Goal: Check status: Check status

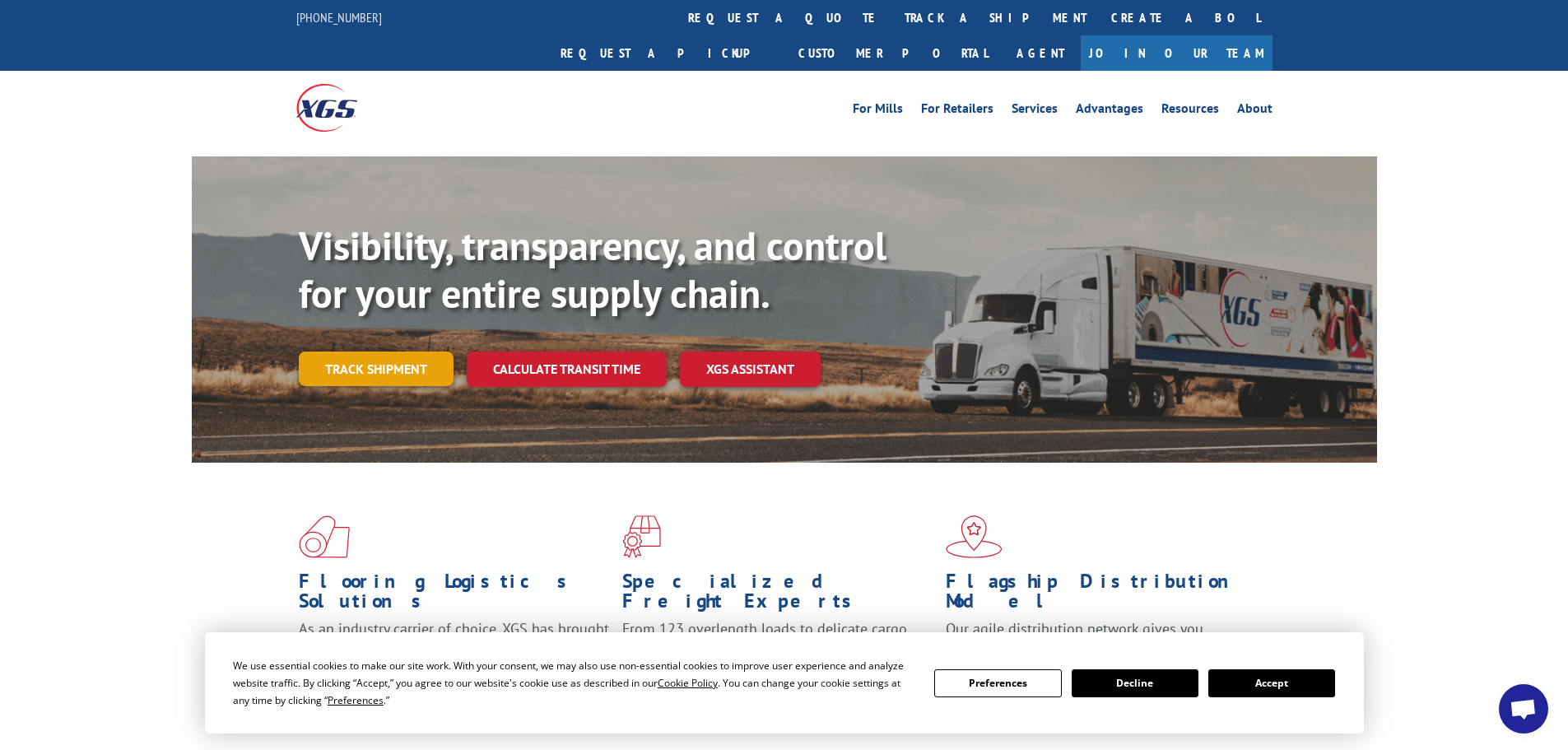
click at [384, 352] on link "Track shipment" at bounding box center [376, 368] width 155 height 34
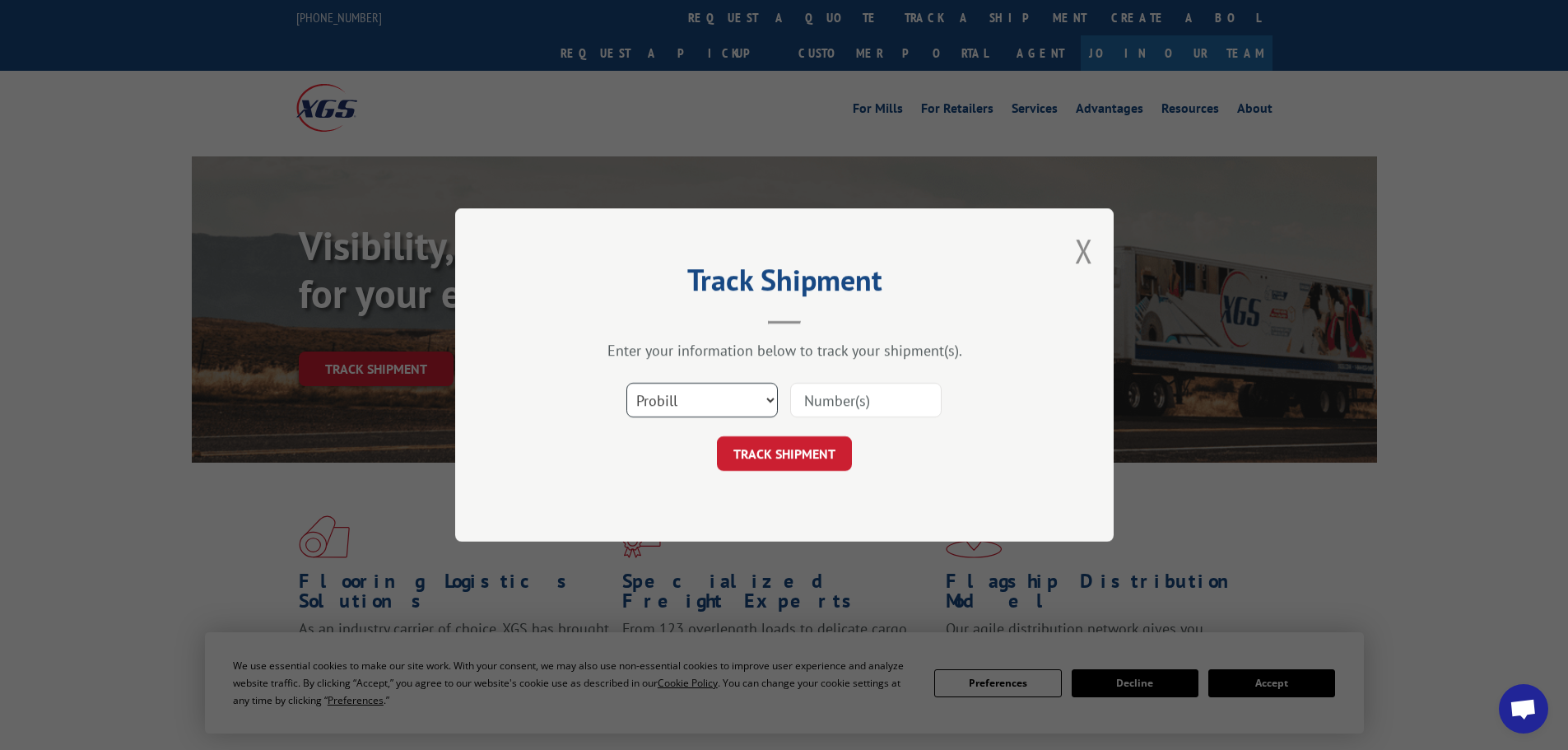
click at [719, 409] on select "Select category... Probill BOL PO" at bounding box center [702, 400] width 152 height 34
select select "bol"
click at [626, 383] on select "Select category... Probill BOL PO" at bounding box center [702, 400] width 152 height 34
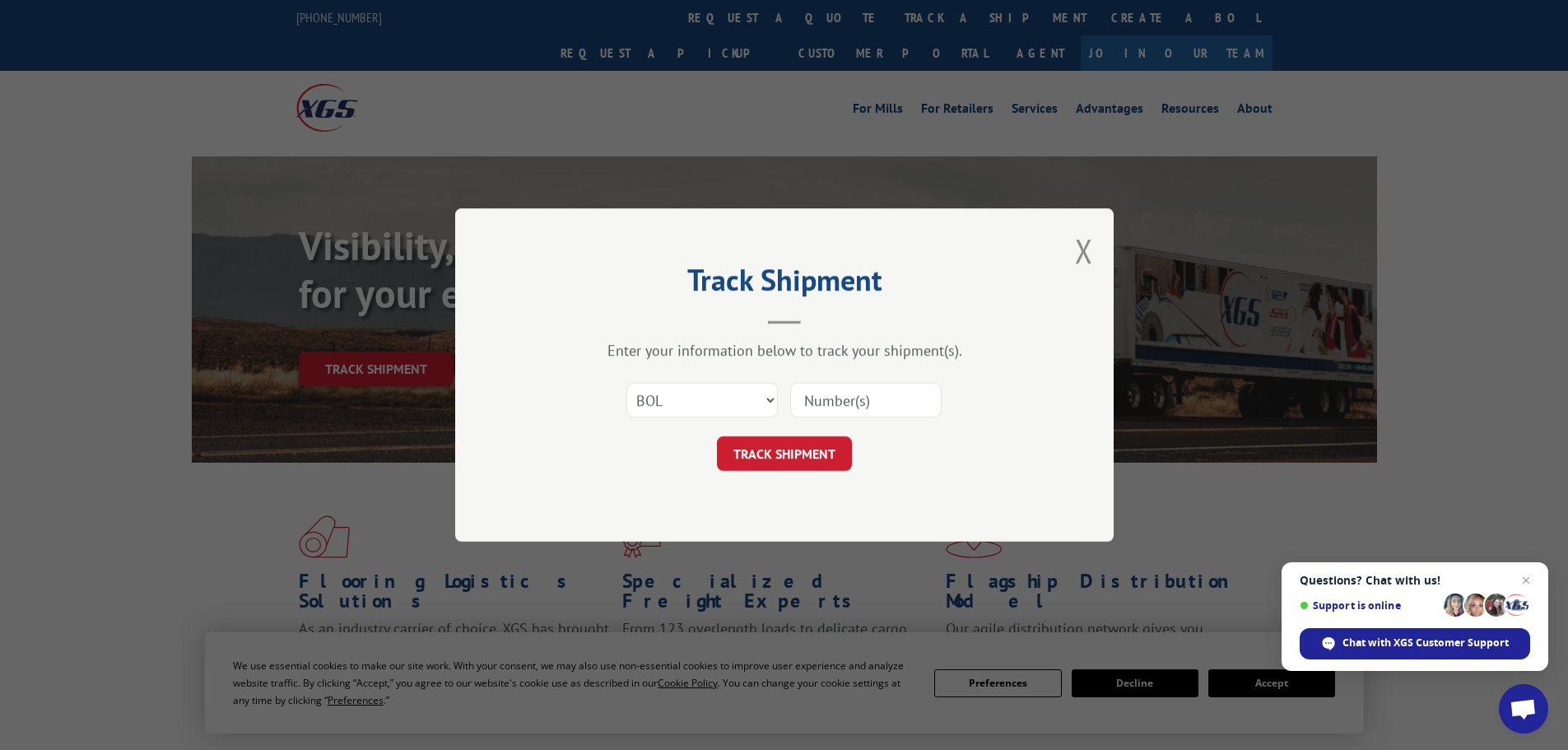
click at [862, 400] on input at bounding box center [866, 400] width 152 height 34
paste input "455476"
type input "455476"
click at [771, 453] on button "TRACK SHIPMENT" at bounding box center [784, 453] width 135 height 34
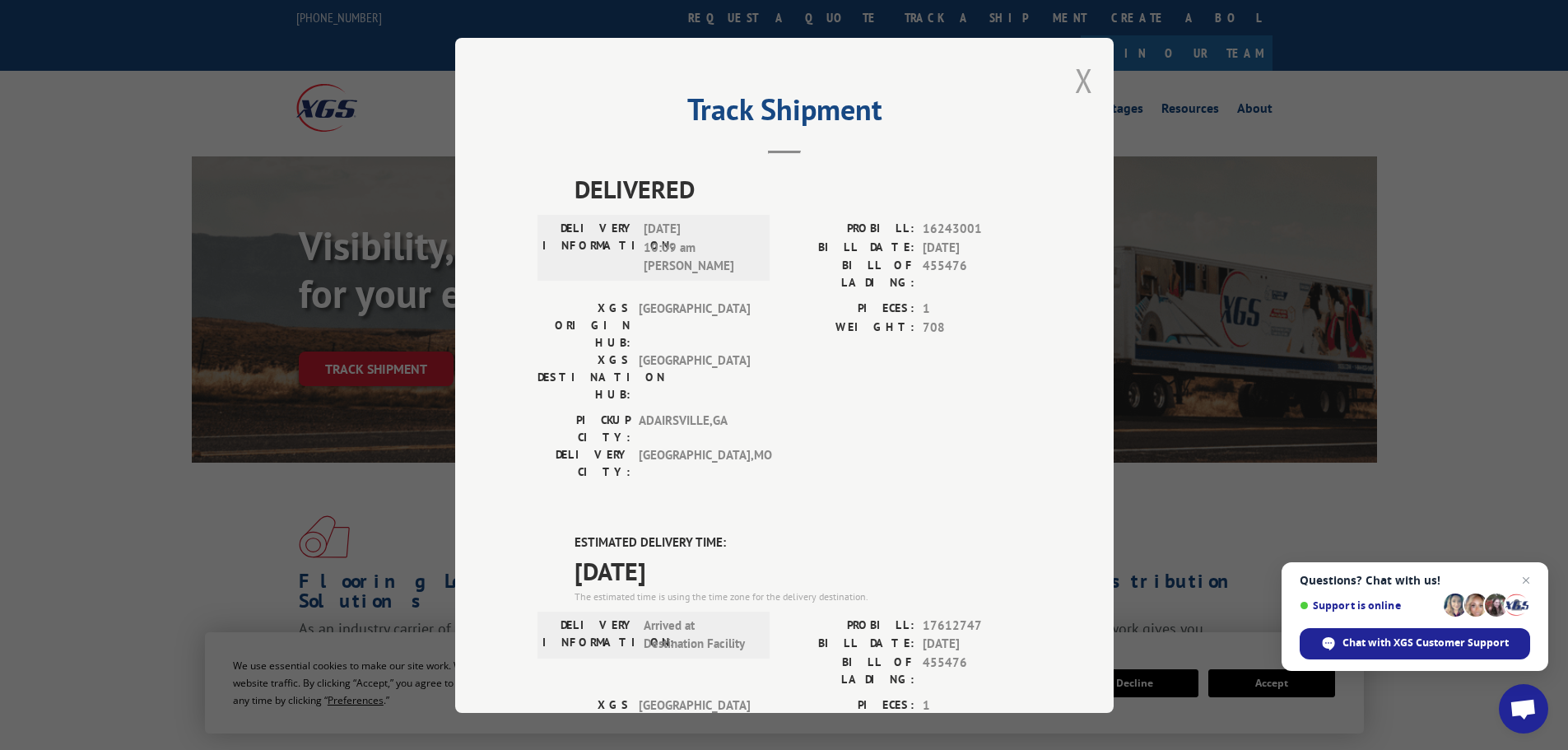
click at [1078, 70] on button "Close modal" at bounding box center [1084, 81] width 18 height 44
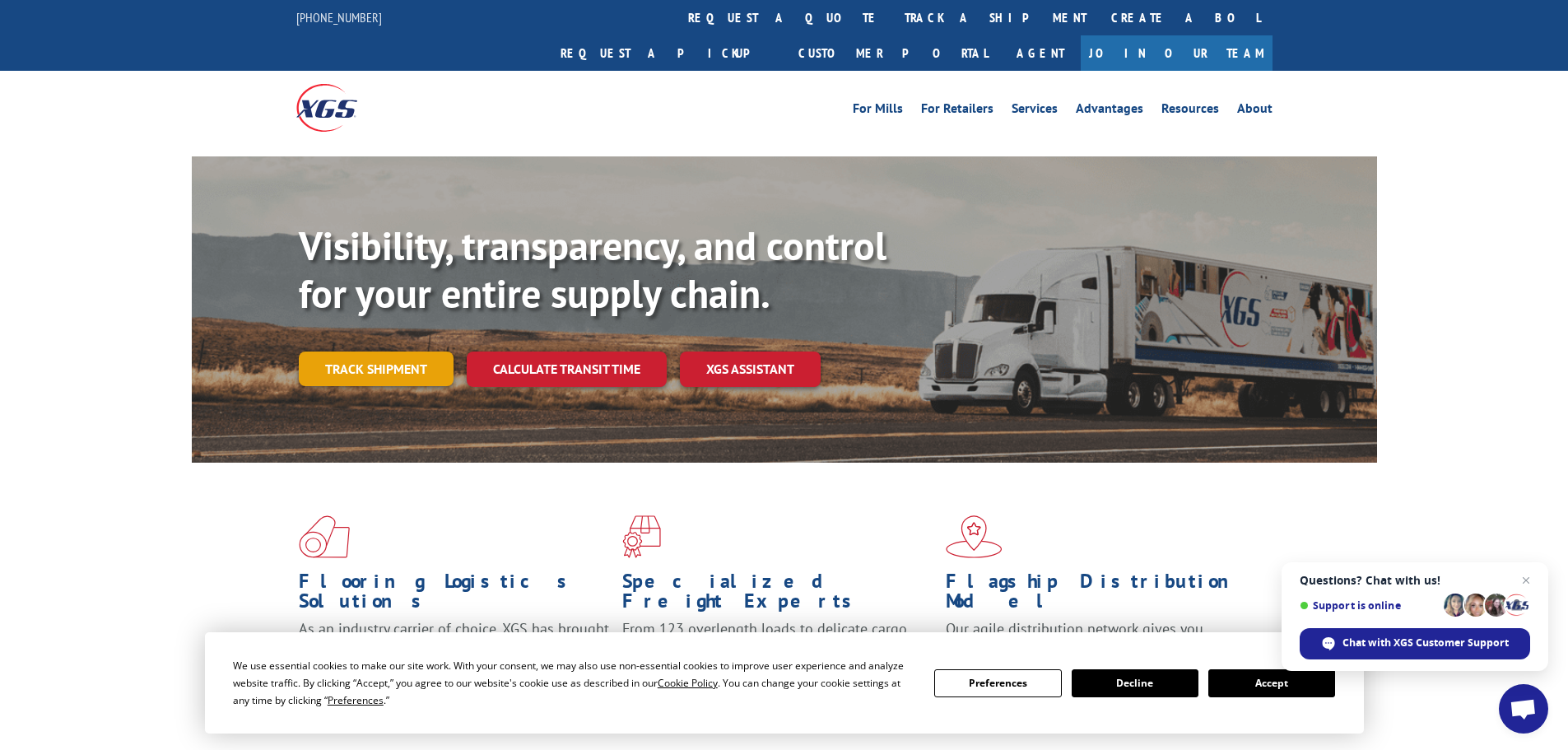
click at [398, 352] on link "Track shipment" at bounding box center [376, 368] width 155 height 34
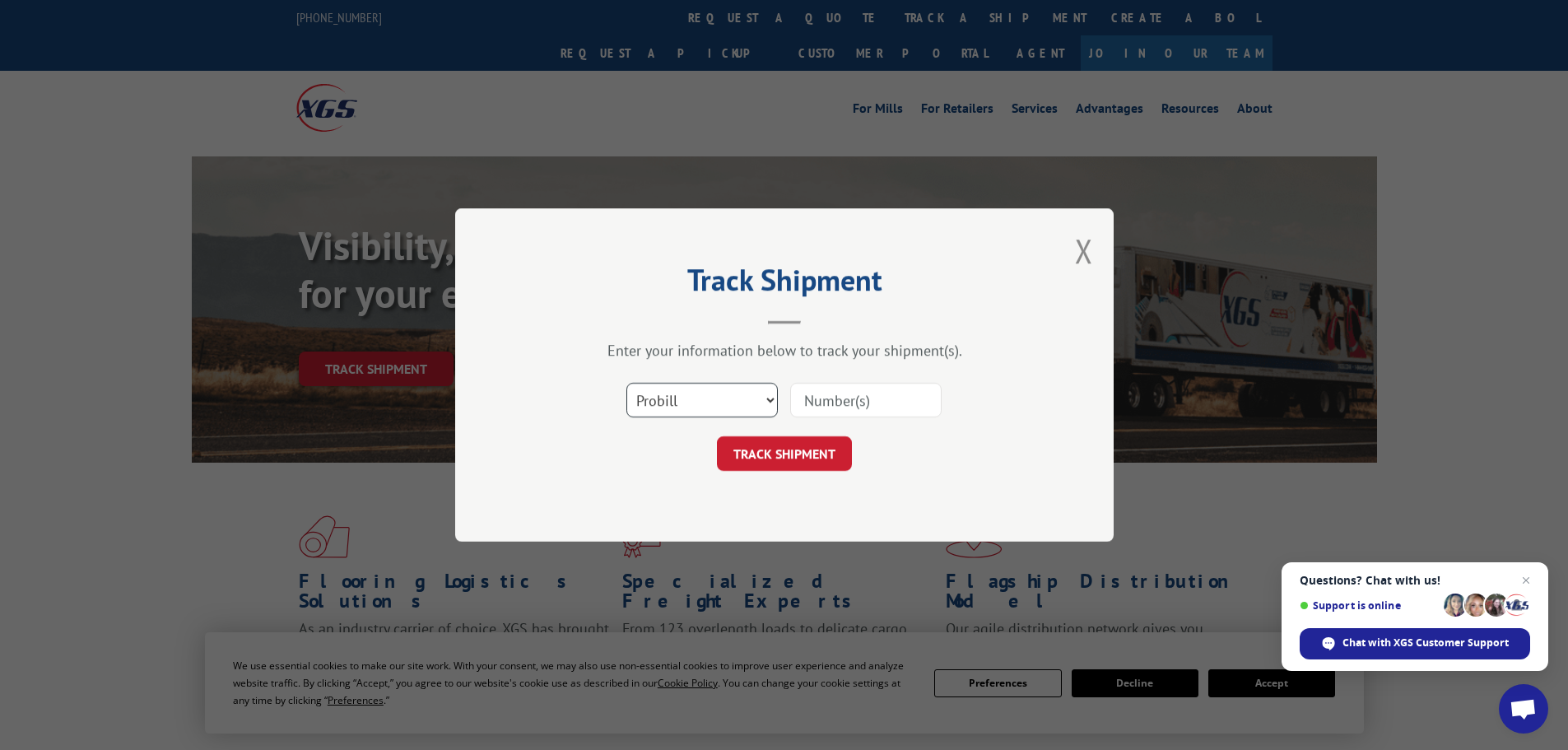
click at [678, 399] on select "Select category... Probill BOL PO" at bounding box center [702, 400] width 152 height 34
select select "bol"
click at [626, 383] on select "Select category... Probill BOL PO" at bounding box center [702, 400] width 152 height 34
click at [851, 401] on input at bounding box center [866, 400] width 152 height 34
paste input "5301018"
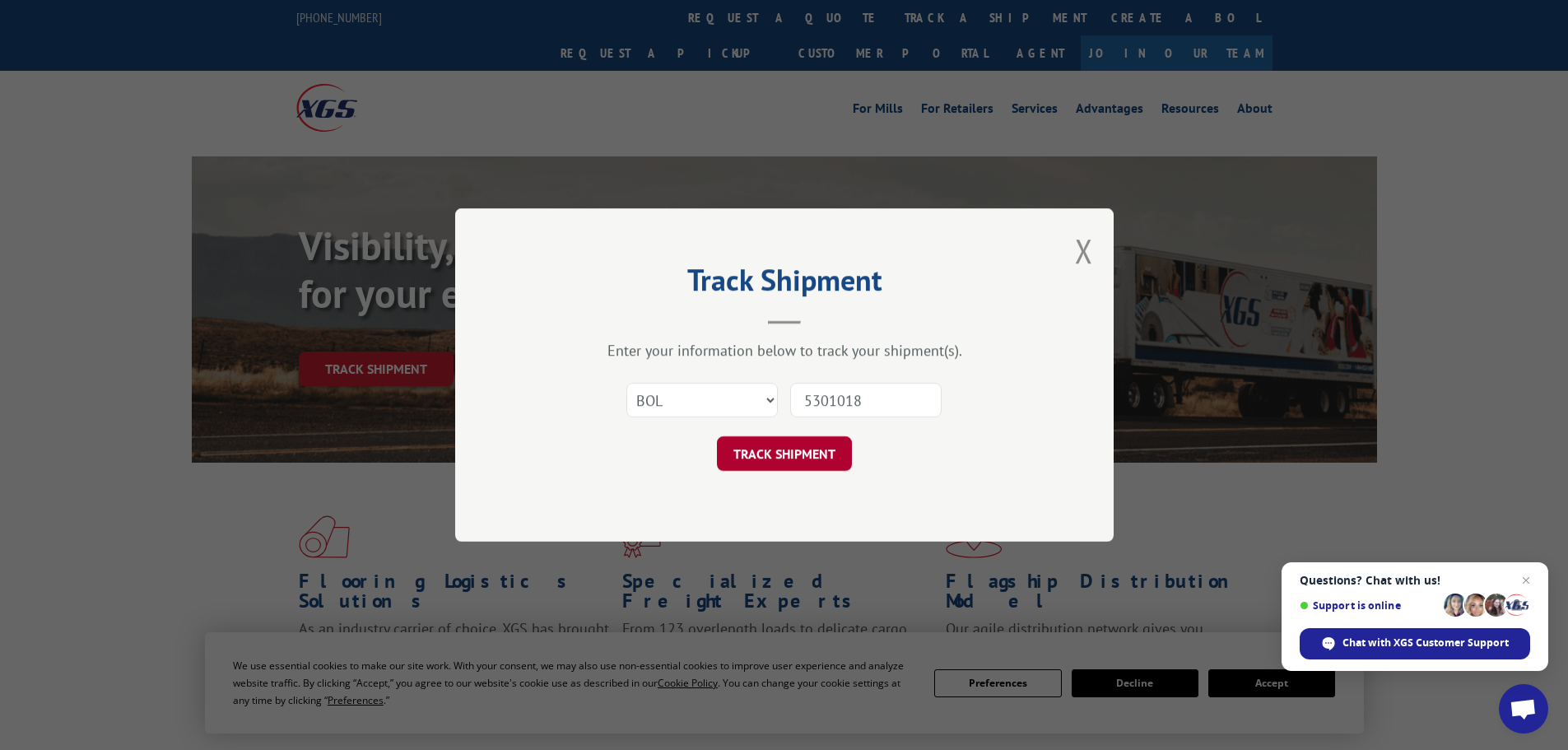
type input "5301018"
click at [778, 455] on button "TRACK SHIPMENT" at bounding box center [784, 453] width 135 height 34
